Goal: Navigation & Orientation: Find specific page/section

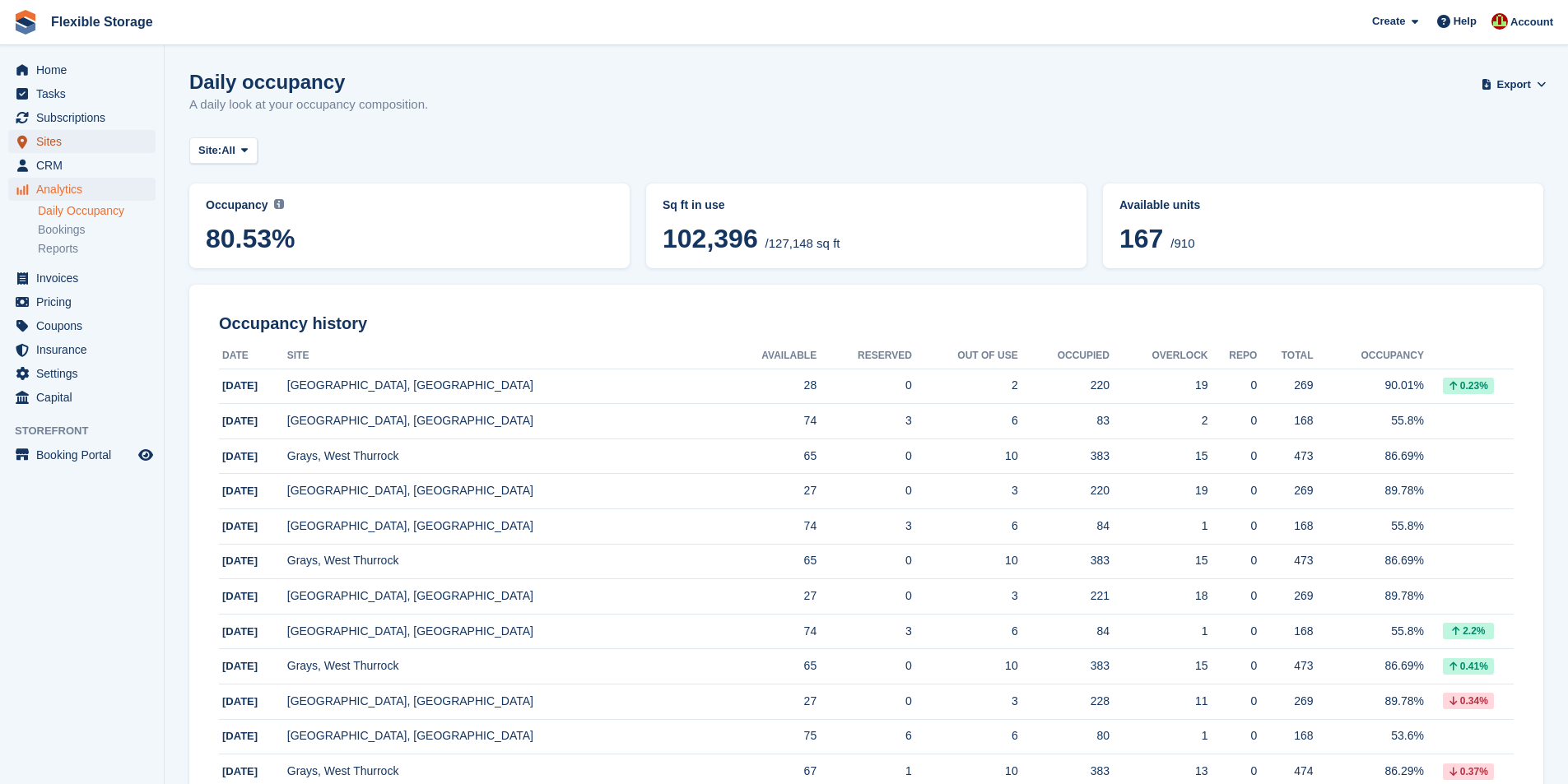
click at [50, 142] on span "Sites" at bounding box center [85, 142] width 99 height 23
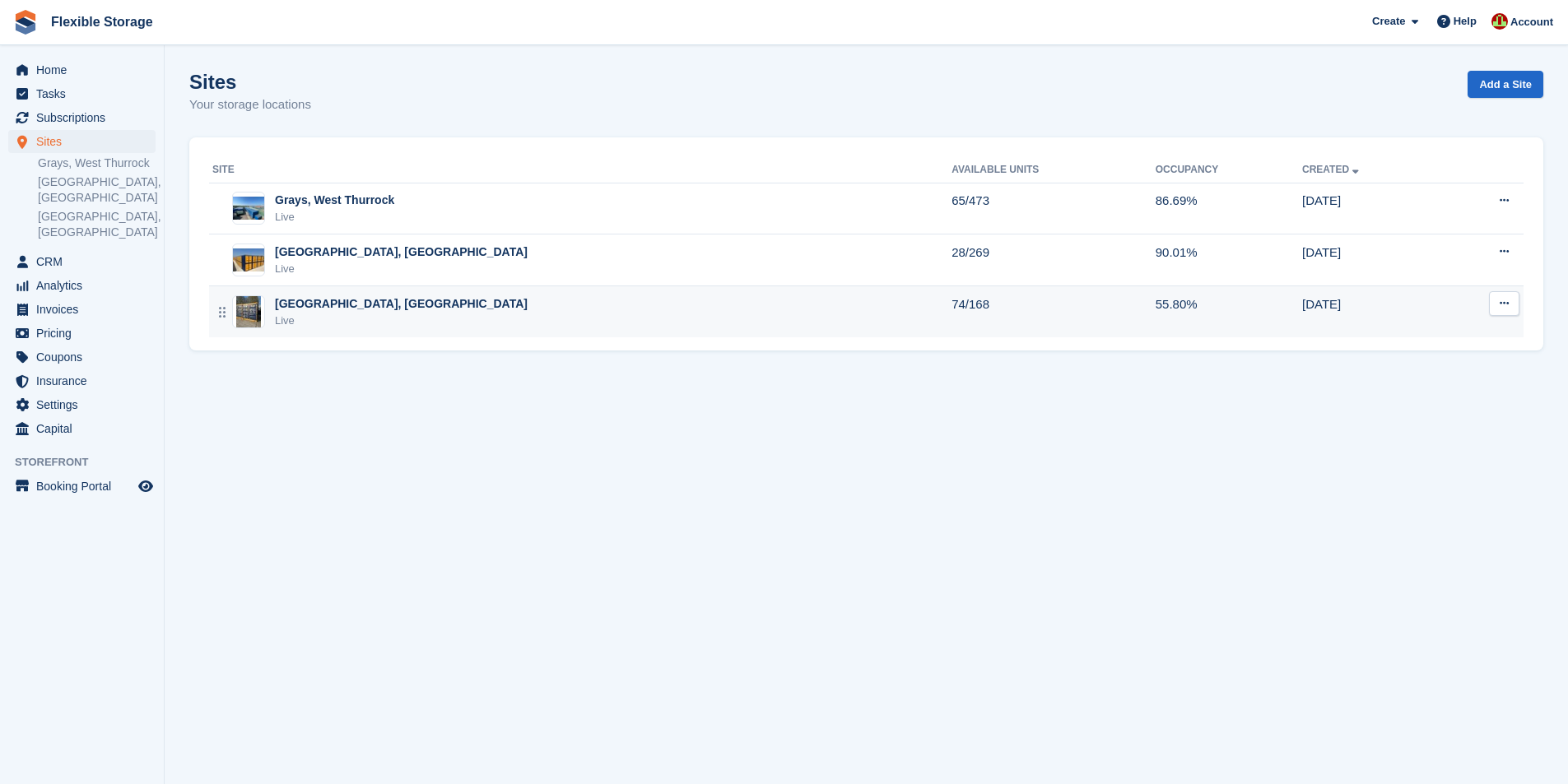
click at [625, 317] on div "Chelmsford, Essex Live" at bounding box center [581, 312] width 739 height 33
